Goal: Task Accomplishment & Management: Use online tool/utility

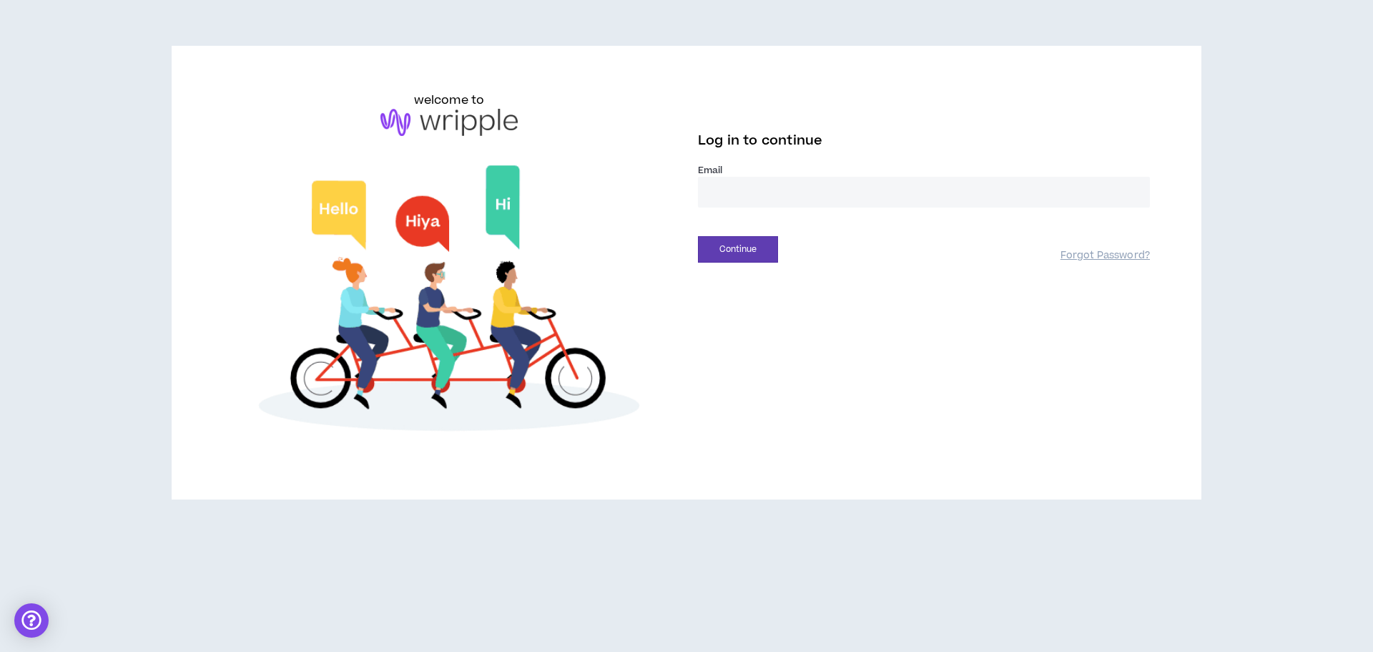
click at [780, 193] on input "email" at bounding box center [924, 192] width 452 height 31
type input "**********"
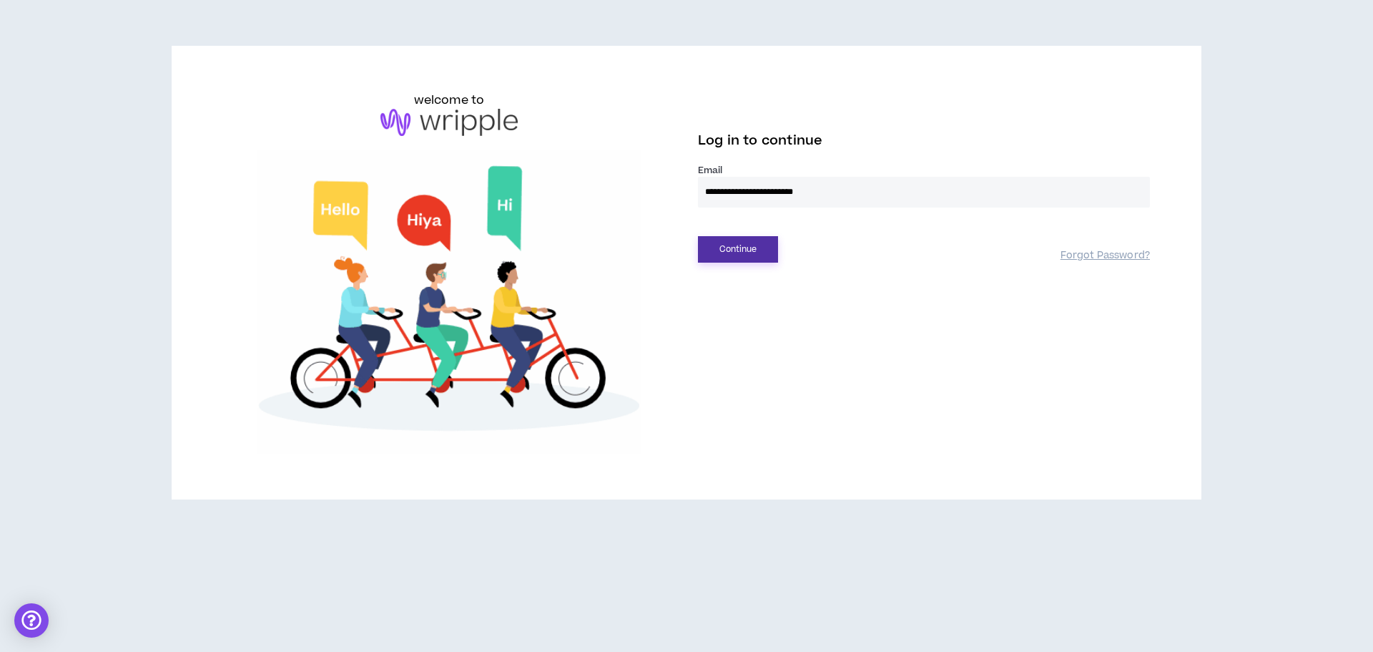
click at [751, 254] on button "Continue" at bounding box center [738, 249] width 80 height 26
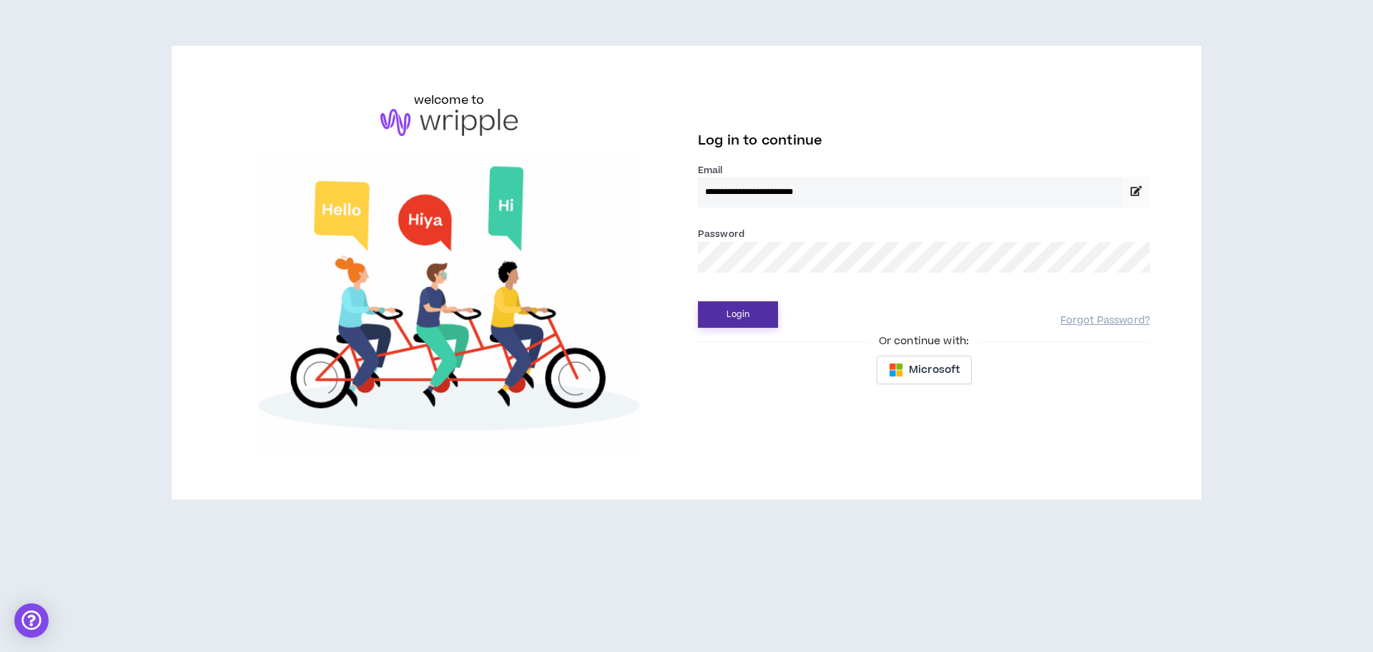
click at [729, 315] on button "Login" at bounding box center [738, 314] width 80 height 26
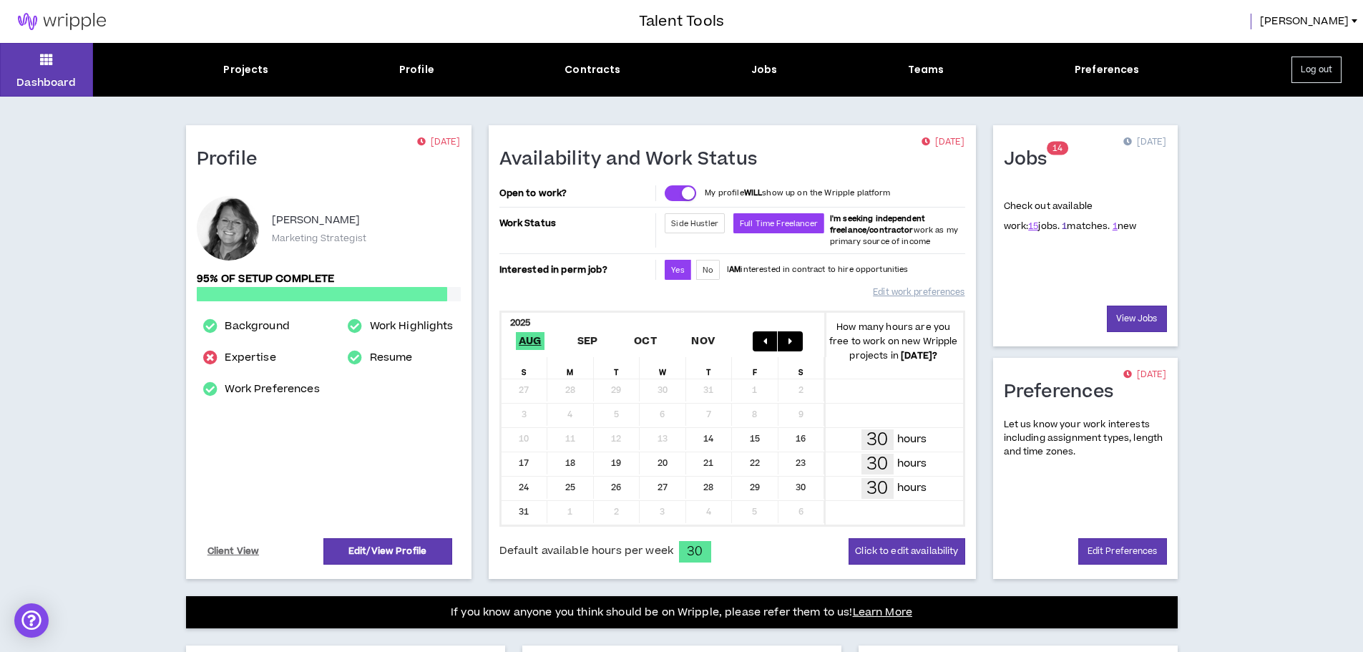
click at [1061, 225] on link "1" at bounding box center [1063, 226] width 5 height 13
click at [1133, 317] on link "View Jobs" at bounding box center [1136, 318] width 60 height 26
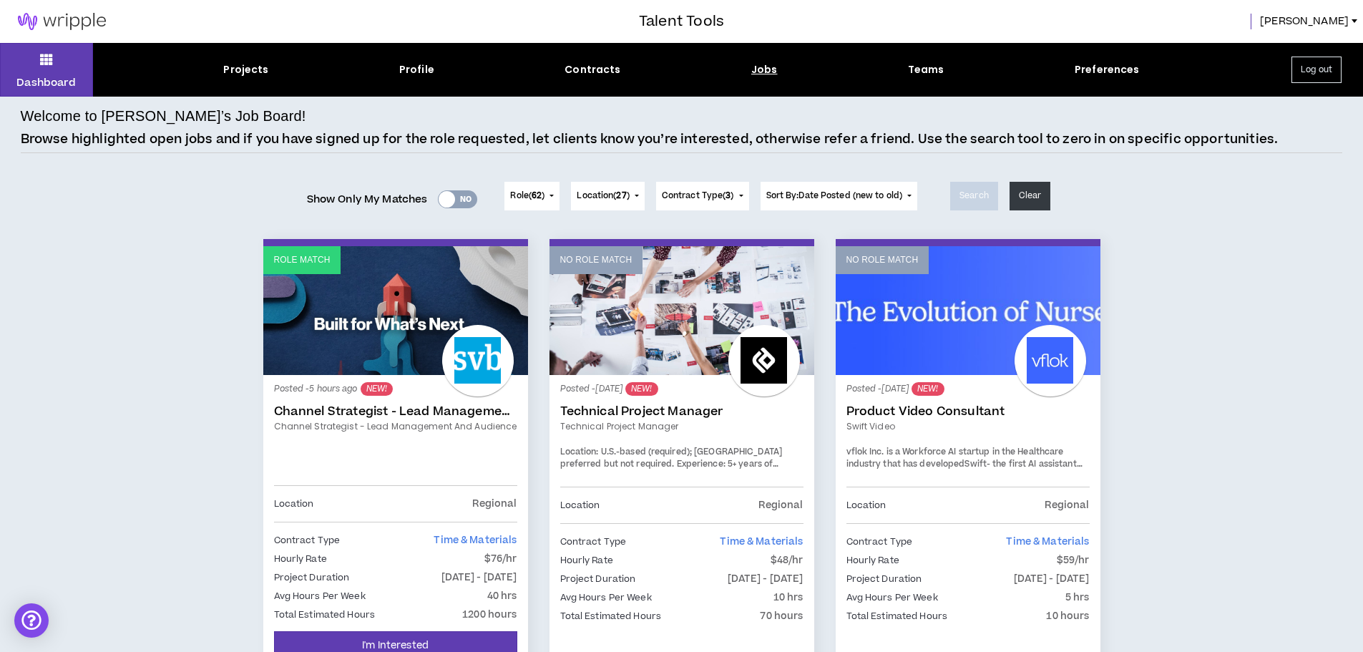
click at [551, 190] on button "Role ( 62 )" at bounding box center [531, 196] width 55 height 29
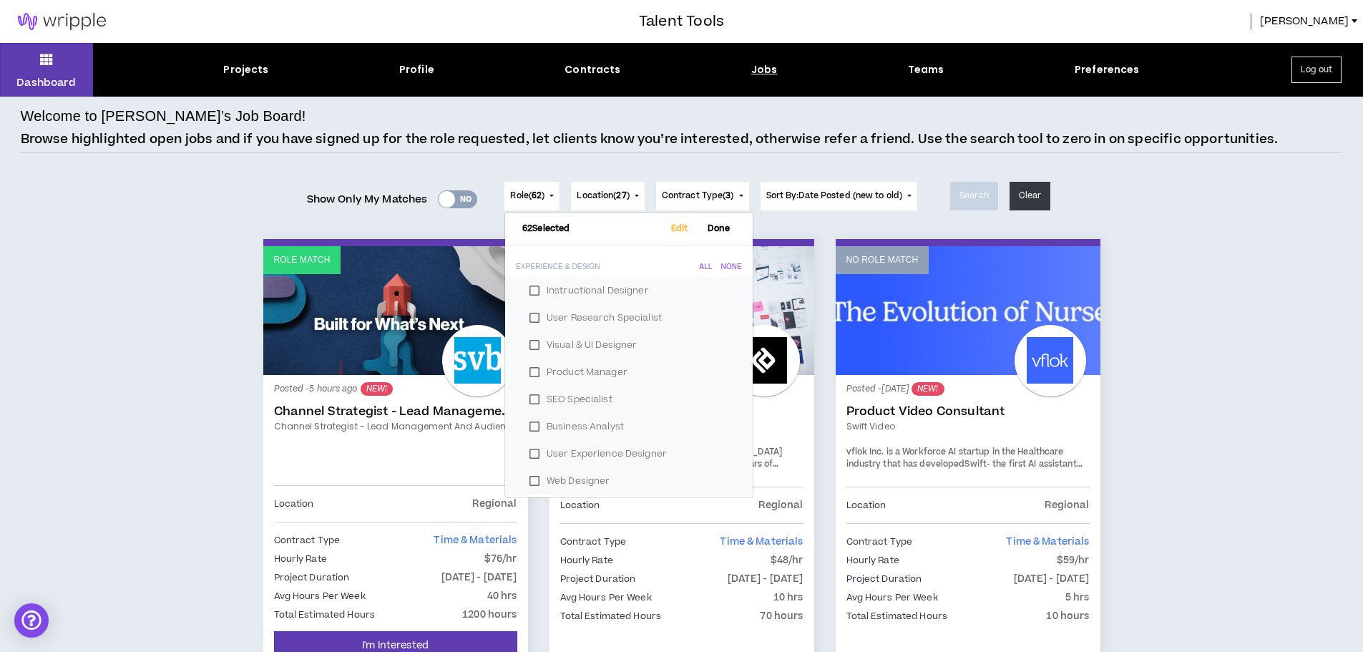
click at [551, 190] on button "Role ( 62 )" at bounding box center [531, 196] width 55 height 29
